Goal: Transaction & Acquisition: Purchase product/service

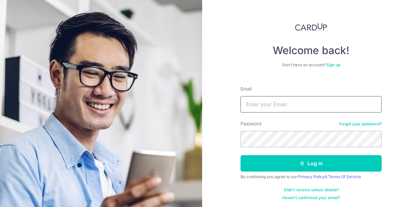
click at [318, 108] on input "Email" at bounding box center [311, 104] width 141 height 16
type input "[EMAIL_ADDRESS][DOMAIN_NAME]"
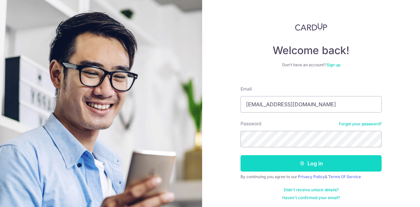
click at [328, 166] on button "Log in" at bounding box center [311, 163] width 141 height 16
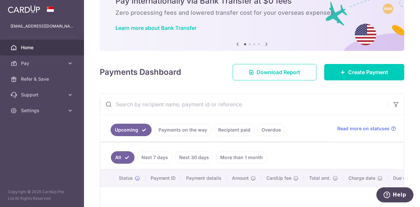
scroll to position [67, 0]
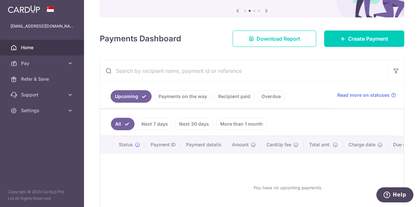
click at [47, 48] on span "Home" at bounding box center [42, 47] width 43 height 7
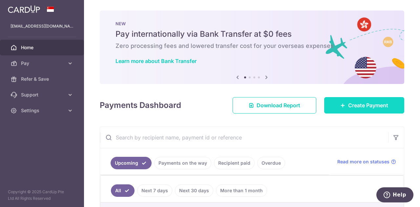
click at [348, 103] on span "Create Payment" at bounding box center [368, 105] width 40 height 8
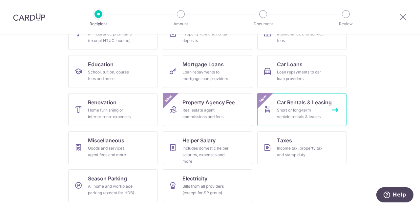
scroll to position [53, 0]
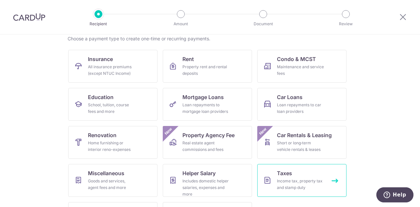
click at [289, 179] on div "Income tax, property tax and stamp duty" at bounding box center [300, 184] width 47 height 13
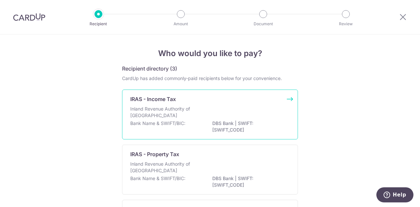
click at [192, 114] on p "Inland Revenue Authority of Singapore" at bounding box center [165, 112] width 70 height 13
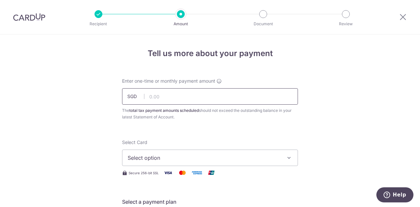
click at [177, 96] on input "text" at bounding box center [210, 96] width 176 height 16
click at [150, 96] on input "3144.80" at bounding box center [210, 96] width 176 height 16
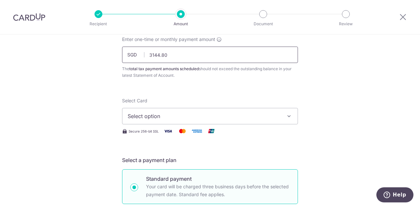
scroll to position [66, 0]
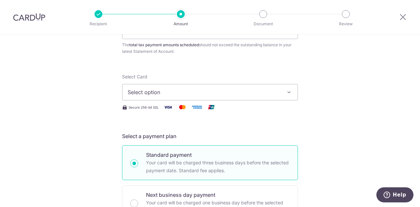
type input "3,144.80"
click at [287, 89] on icon "button" at bounding box center [289, 92] width 7 height 7
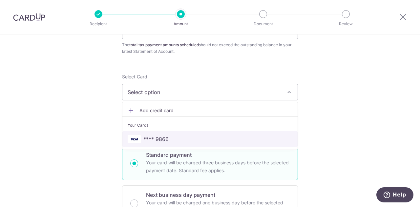
click at [189, 136] on span "**** 9866" at bounding box center [210, 139] width 165 height 8
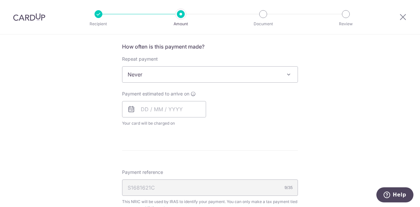
scroll to position [296, 0]
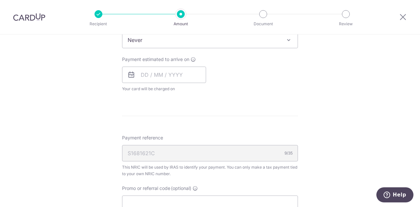
click at [285, 40] on span at bounding box center [289, 40] width 8 height 8
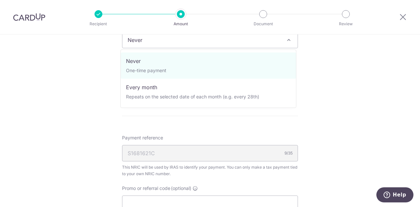
scroll to position [293, 0]
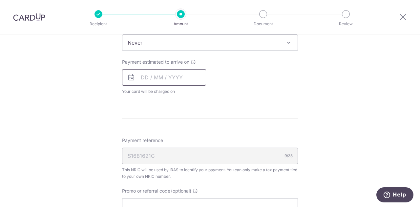
click at [139, 76] on input "text" at bounding box center [164, 77] width 84 height 16
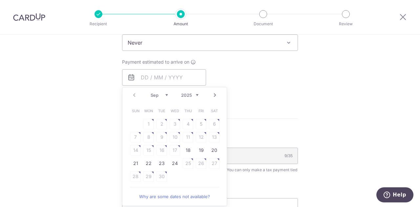
click at [369, 81] on div "Tell us more about your payment Enter one-time or monthly payment amount SGD 3,…" at bounding box center [210, 45] width 420 height 609
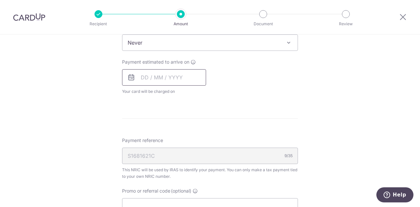
click at [184, 77] on input "text" at bounding box center [164, 77] width 84 height 16
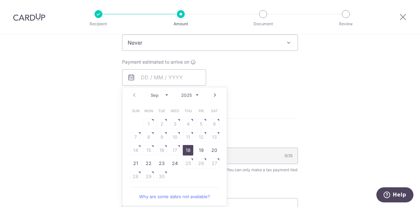
click at [212, 94] on link "Next" at bounding box center [215, 95] width 8 height 8
click at [175, 150] on link "15" at bounding box center [175, 150] width 11 height 11
type input "[DATE]"
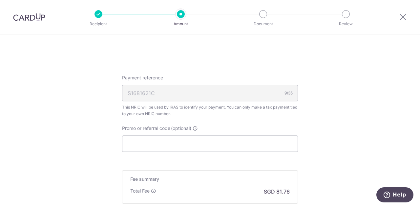
scroll to position [359, 0]
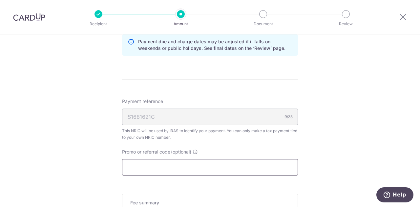
click at [135, 162] on input "Promo or referral code (optional)" at bounding box center [210, 167] width 176 height 16
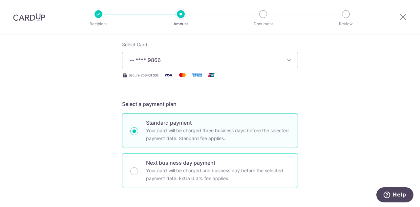
scroll to position [230, 0]
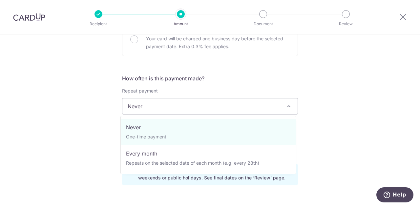
type input "17PTAX25"
click at [285, 109] on span at bounding box center [289, 106] width 8 height 8
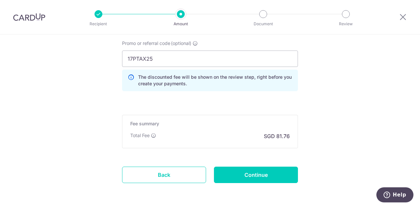
scroll to position [493, 0]
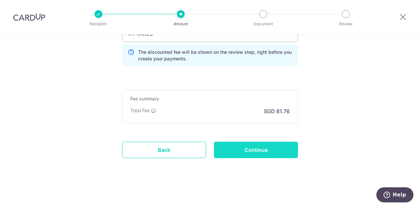
click at [265, 151] on input "Continue" at bounding box center [256, 150] width 84 height 16
type input "Create Schedule"
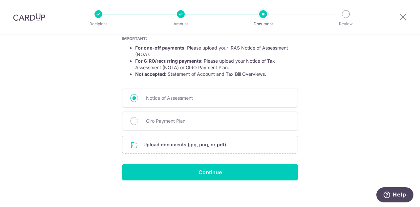
scroll to position [128, 0]
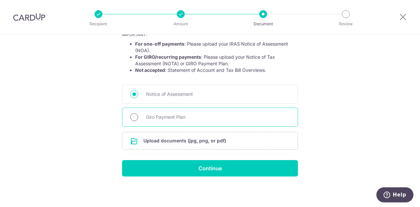
click at [132, 117] on input "Giro Payment Plan" at bounding box center [134, 117] width 8 height 8
radio input "true"
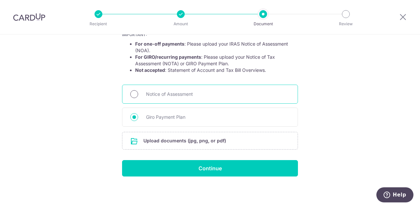
click at [133, 94] on input "Notice of Assessment" at bounding box center [134, 94] width 8 height 8
radio input "true"
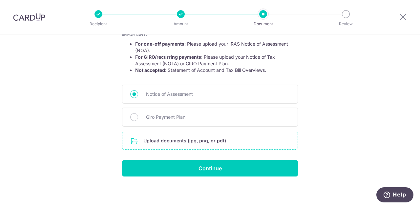
click at [166, 140] on input "file" at bounding box center [209, 140] width 175 height 17
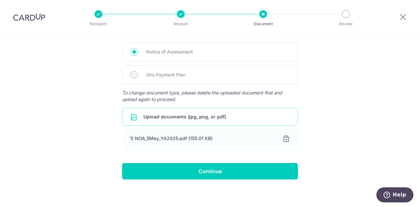
scroll to position [173, 0]
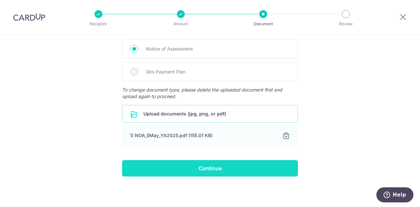
click at [238, 167] on input "Continue" at bounding box center [210, 168] width 176 height 16
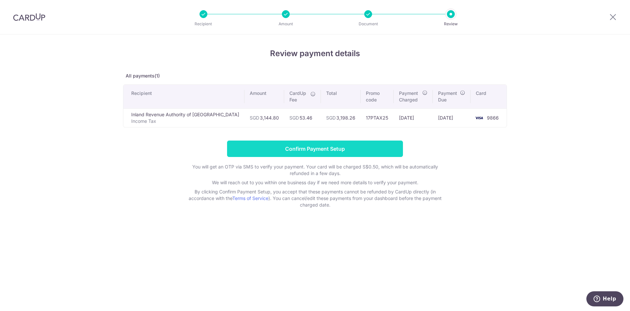
click at [369, 149] on input "Confirm Payment Setup" at bounding box center [315, 148] width 176 height 16
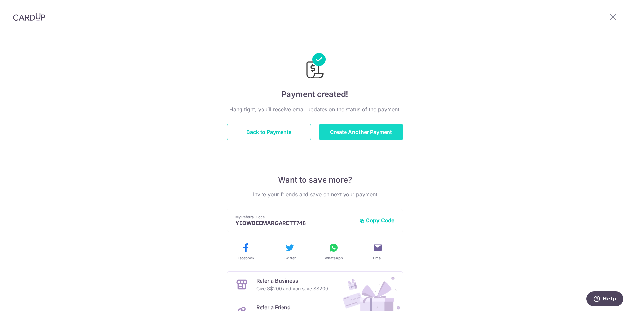
click at [372, 131] on button "Create Another Payment" at bounding box center [361, 132] width 84 height 16
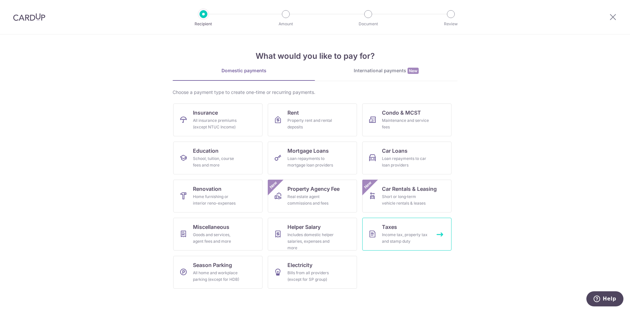
click at [399, 234] on div "Income tax, property tax and stamp duty" at bounding box center [405, 237] width 47 height 13
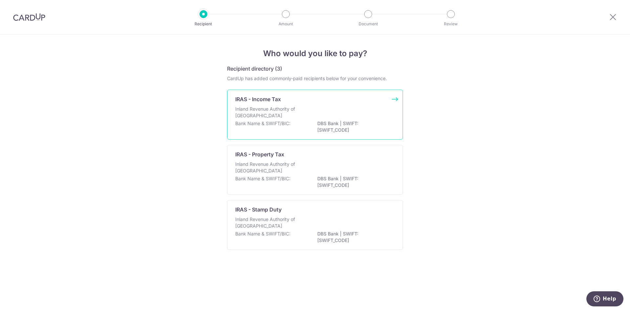
click at [305, 118] on div "Inland Revenue Authority of [GEOGRAPHIC_DATA]" at bounding box center [314, 113] width 159 height 14
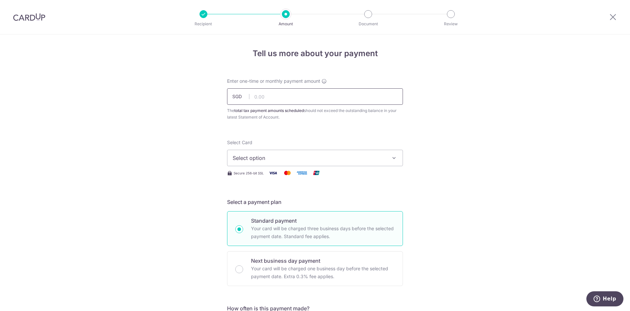
click at [277, 98] on input "text" at bounding box center [315, 96] width 176 height 16
type input "5,786.20"
click at [298, 157] on span "Select option" at bounding box center [309, 158] width 153 height 8
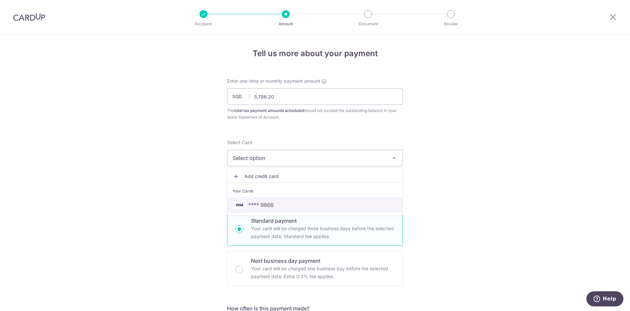
click at [276, 199] on link "**** 9866" at bounding box center [314, 205] width 175 height 16
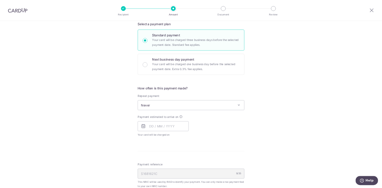
scroll to position [148, 0]
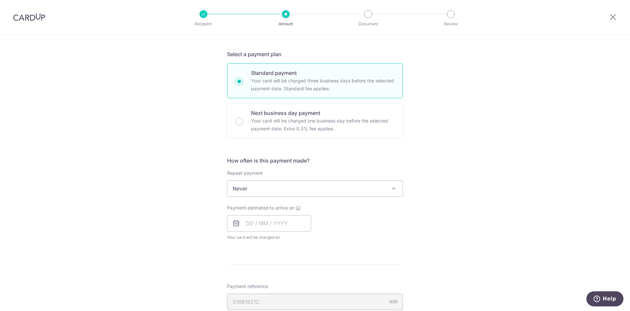
click at [396, 187] on span at bounding box center [394, 188] width 8 height 8
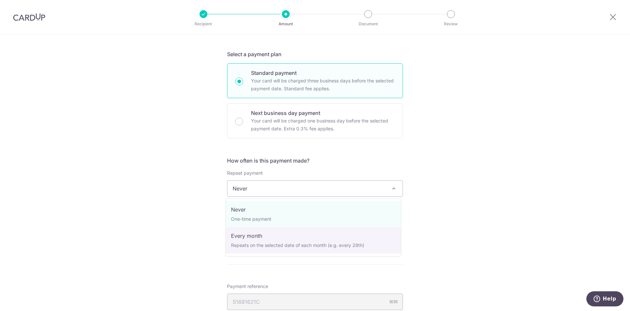
select select "3"
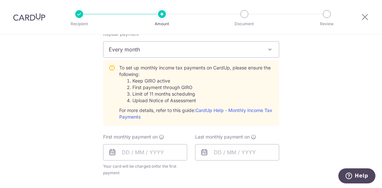
scroll to position [298, 0]
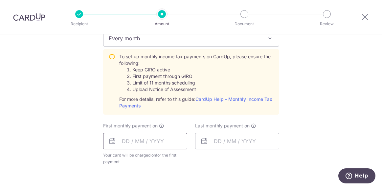
click at [144, 143] on input "text" at bounding box center [145, 141] width 84 height 16
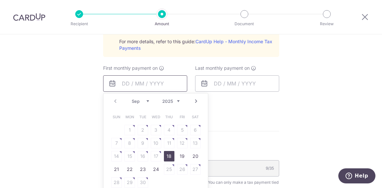
scroll to position [357, 0]
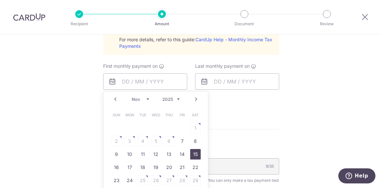
click at [190, 155] on link "15" at bounding box center [195, 154] width 11 height 11
type input "15/11/2025"
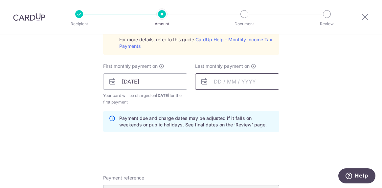
click at [225, 82] on input "text" at bounding box center [237, 82] width 84 height 16
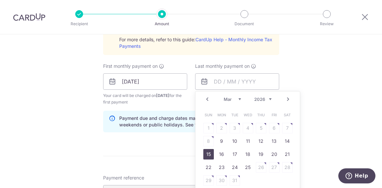
click at [209, 155] on link "15" at bounding box center [208, 154] width 11 height 11
type input "15/03/2026"
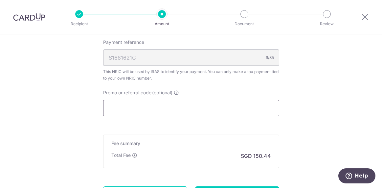
scroll to position [477, 0]
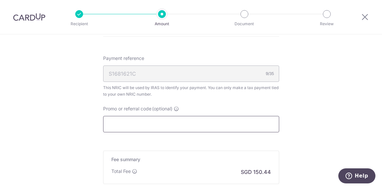
click at [141, 125] on input "Promo or referral code (optional)" at bounding box center [191, 124] width 176 height 16
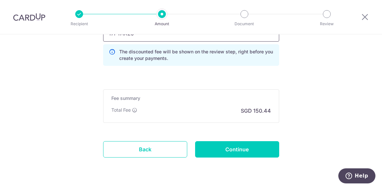
scroll to position [557, 0]
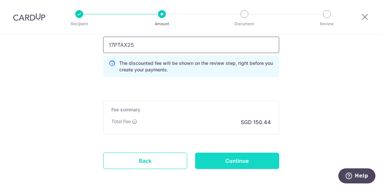
type input "17PTAX25"
click at [230, 160] on input "Continue" at bounding box center [237, 161] width 84 height 16
type input "Create Schedule"
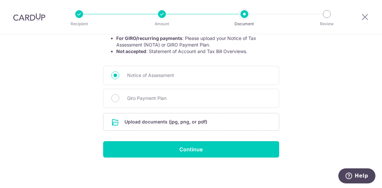
scroll to position [117, 0]
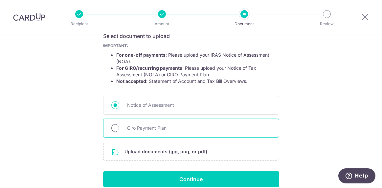
click at [114, 130] on input "Giro Payment Plan" at bounding box center [115, 128] width 8 height 8
radio input "true"
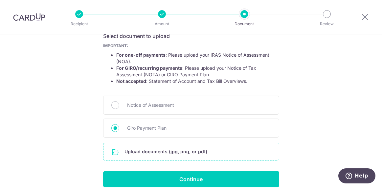
click at [155, 151] on input "file" at bounding box center [190, 151] width 175 height 17
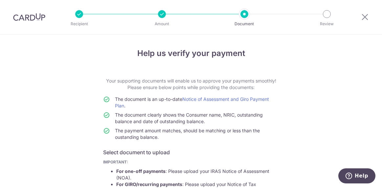
scroll to position [192, 0]
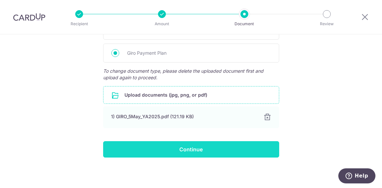
click at [201, 149] on input "Continue" at bounding box center [191, 149] width 176 height 16
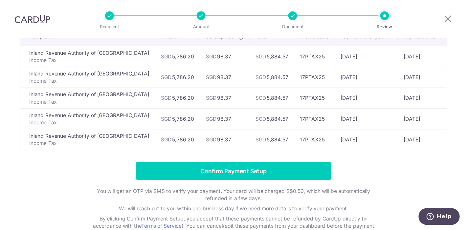
scroll to position [60, 0]
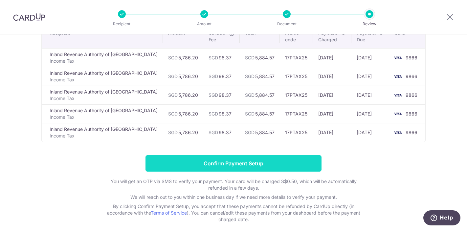
click at [282, 161] on input "Confirm Payment Setup" at bounding box center [233, 163] width 176 height 16
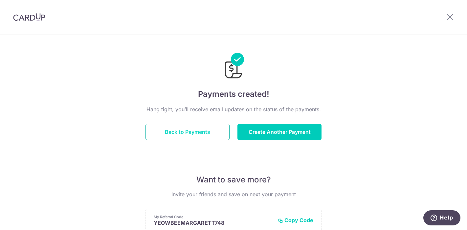
click at [202, 134] on button "Back to Payments" at bounding box center [187, 132] width 84 height 16
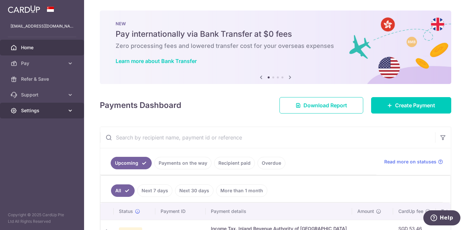
click at [46, 113] on span "Settings" at bounding box center [42, 110] width 43 height 7
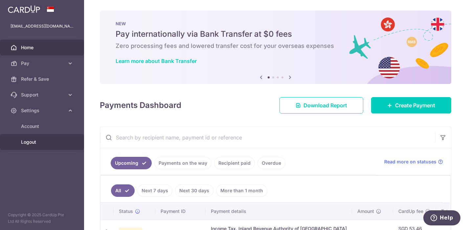
click at [34, 140] on span "Logout" at bounding box center [42, 142] width 43 height 7
